Goal: Find specific page/section: Find specific page/section

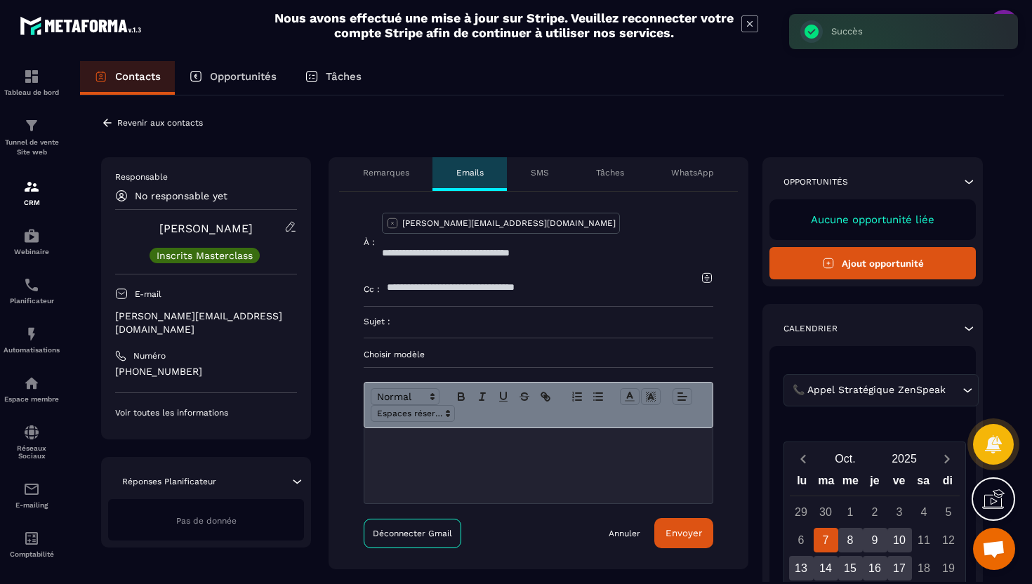
click at [111, 121] on icon at bounding box center [107, 122] width 13 height 13
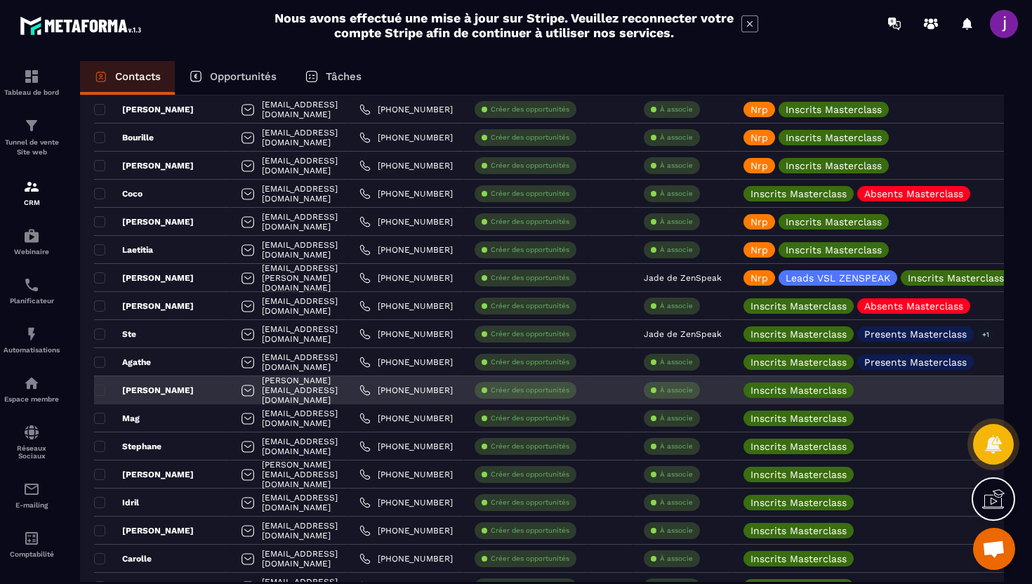
scroll to position [178, 0]
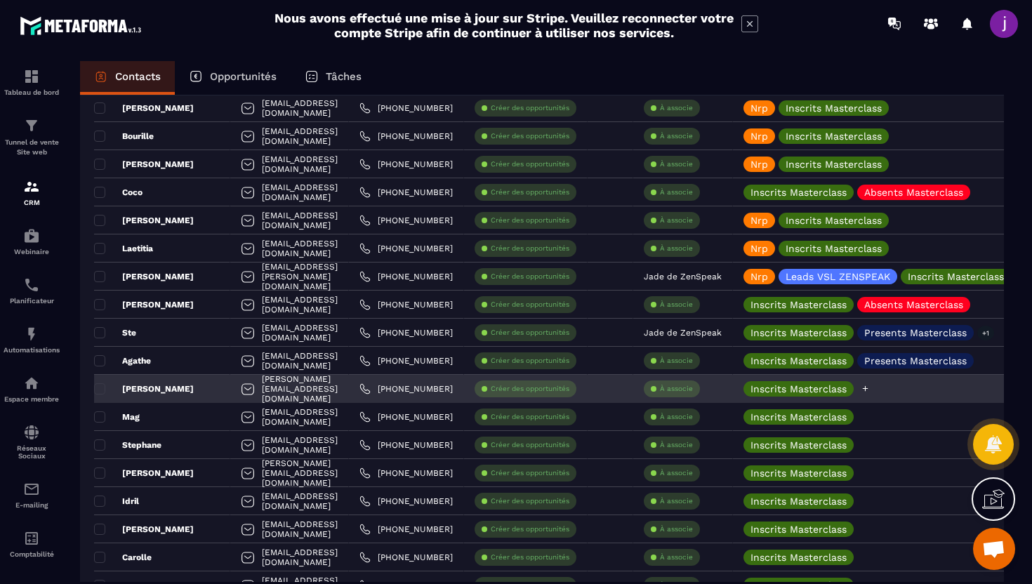
click at [869, 390] on icon at bounding box center [864, 388] width 9 height 9
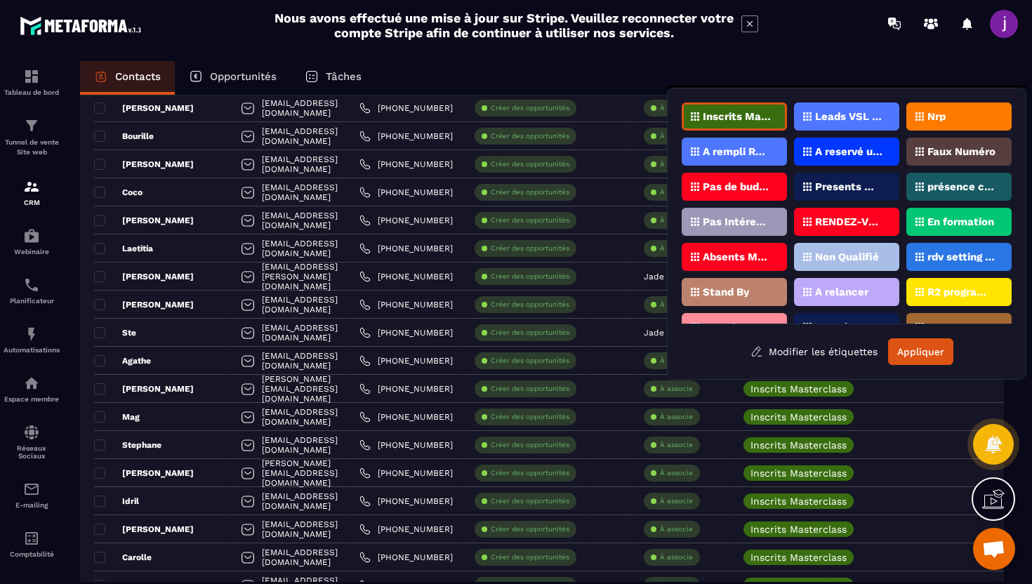
click at [975, 118] on div "Nrp" at bounding box center [958, 116] width 105 height 28
click at [903, 357] on button "Appliquer" at bounding box center [920, 351] width 65 height 27
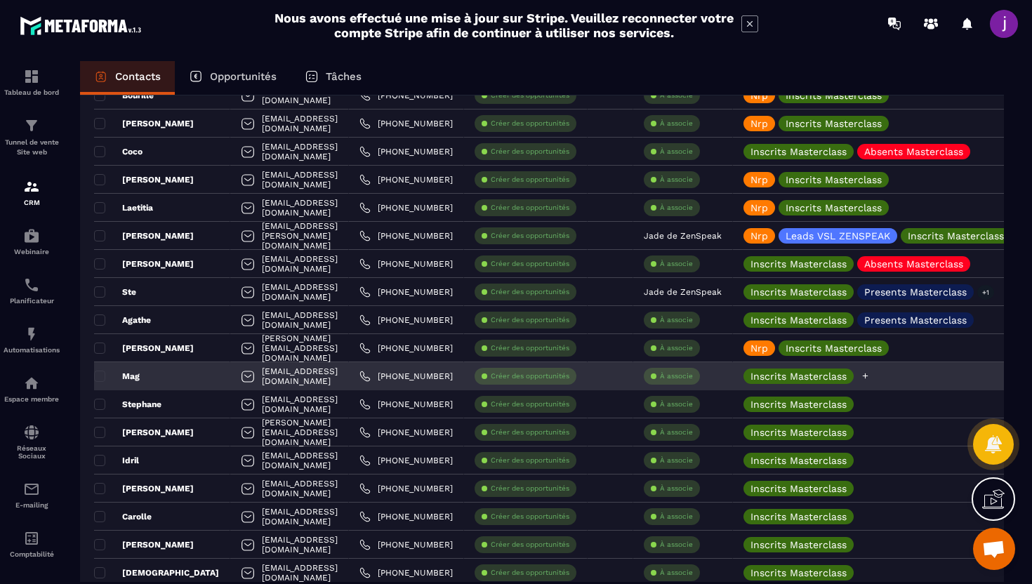
scroll to position [220, 0]
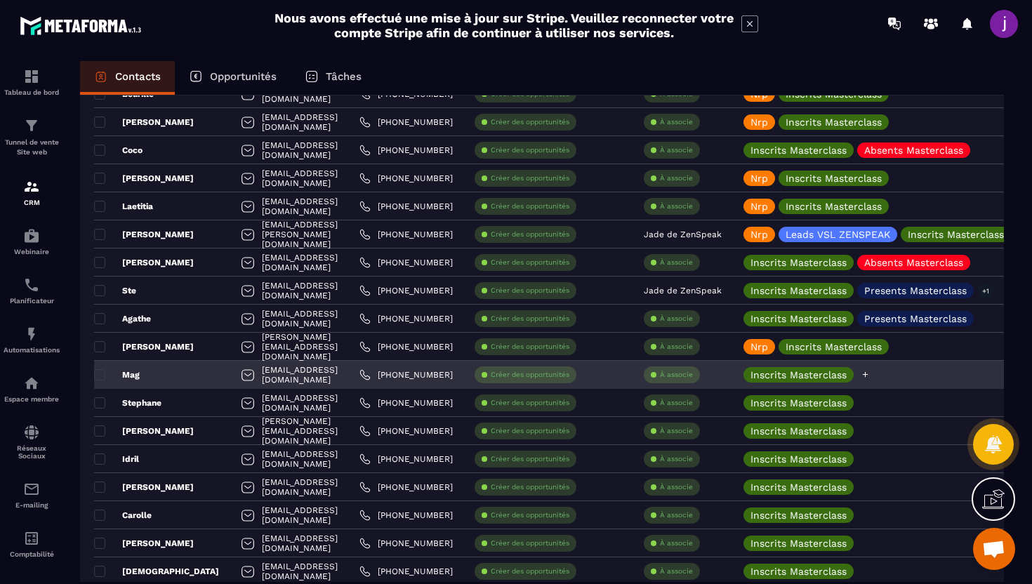
click at [869, 375] on icon at bounding box center [864, 374] width 9 height 9
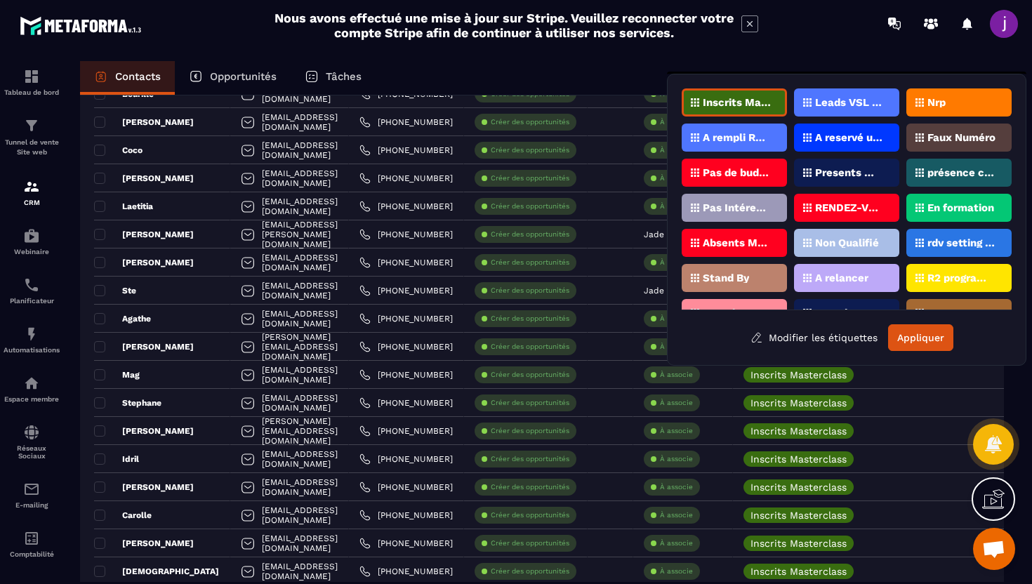
click at [924, 96] on div "Nrp" at bounding box center [958, 102] width 105 height 28
click at [907, 336] on button "Appliquer" at bounding box center [920, 337] width 65 height 27
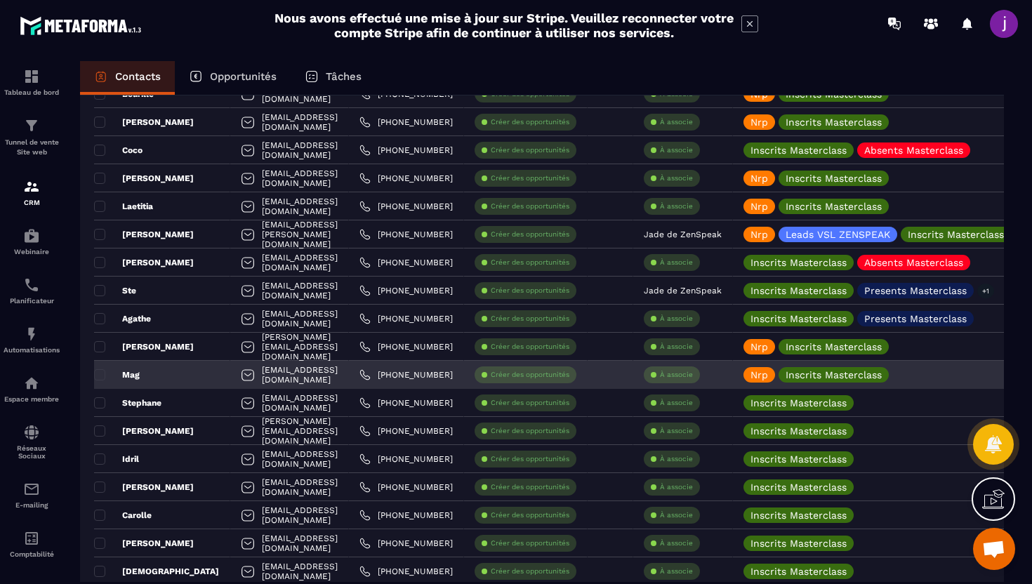
click at [192, 371] on div "Mag" at bounding box center [162, 375] width 136 height 28
